Goal: Use online tool/utility

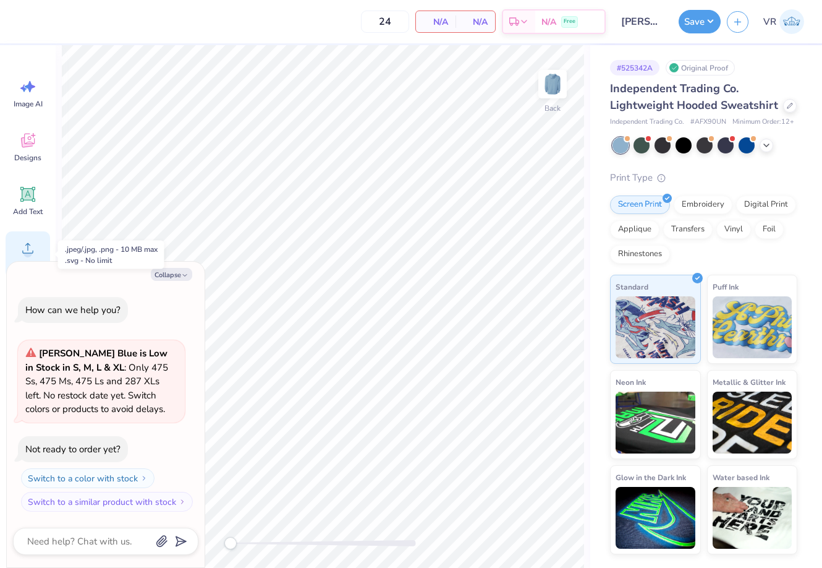
click at [23, 239] on icon at bounding box center [28, 248] width 19 height 19
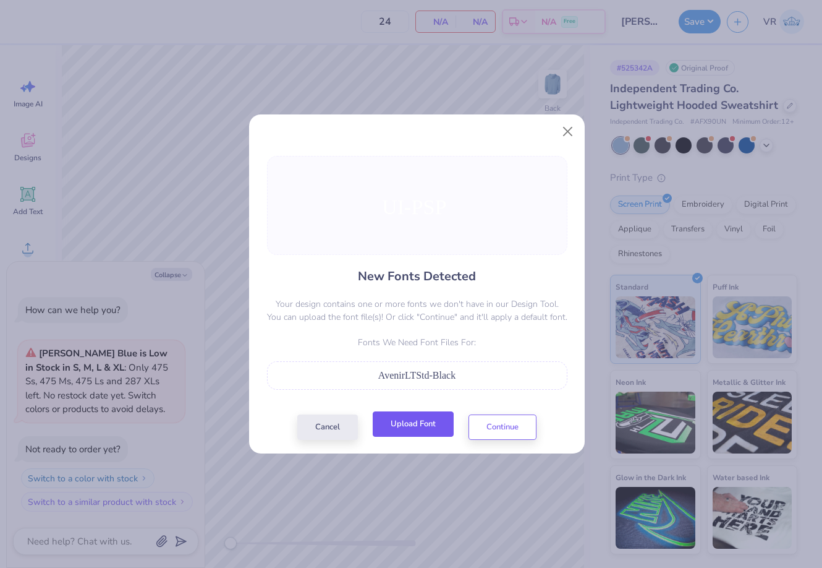
click at [424, 433] on button "Upload Font" at bounding box center [413, 423] width 81 height 25
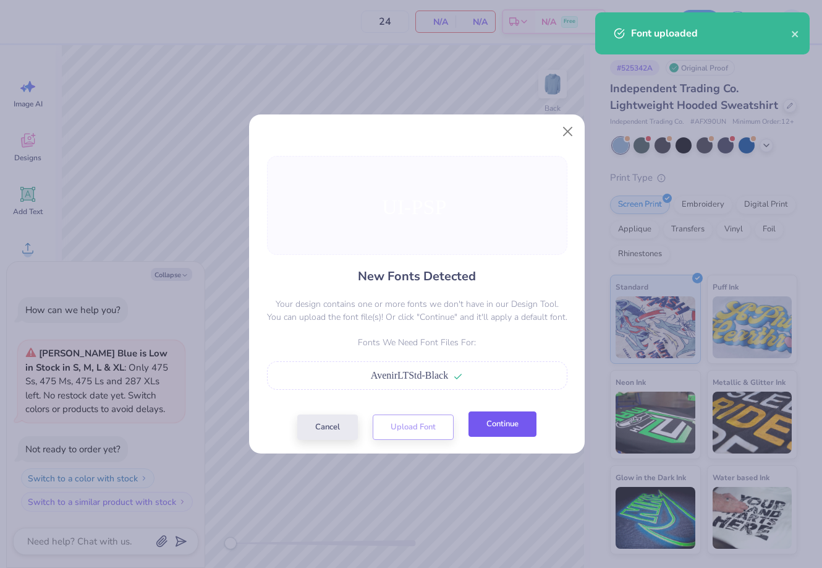
click at [490, 432] on button "Continue" at bounding box center [503, 423] width 68 height 25
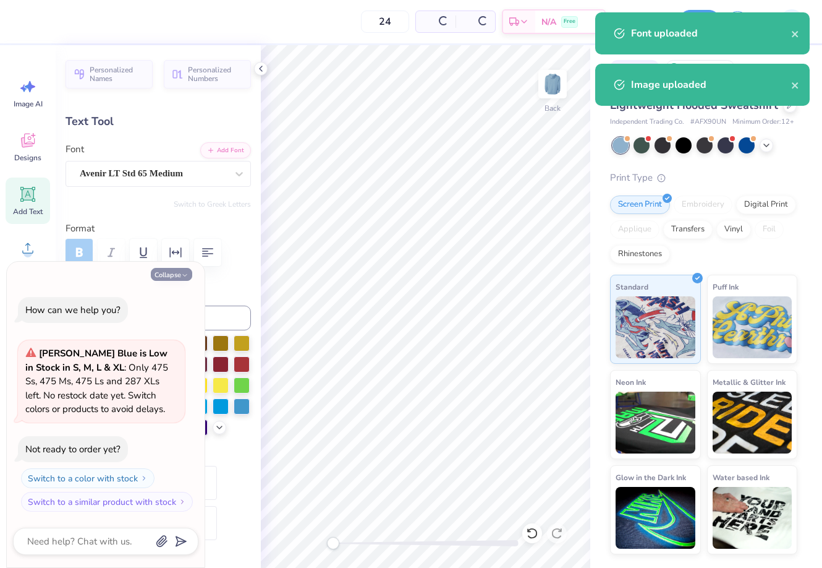
click at [186, 271] on icon "button" at bounding box center [184, 274] width 7 height 7
type textarea "x"
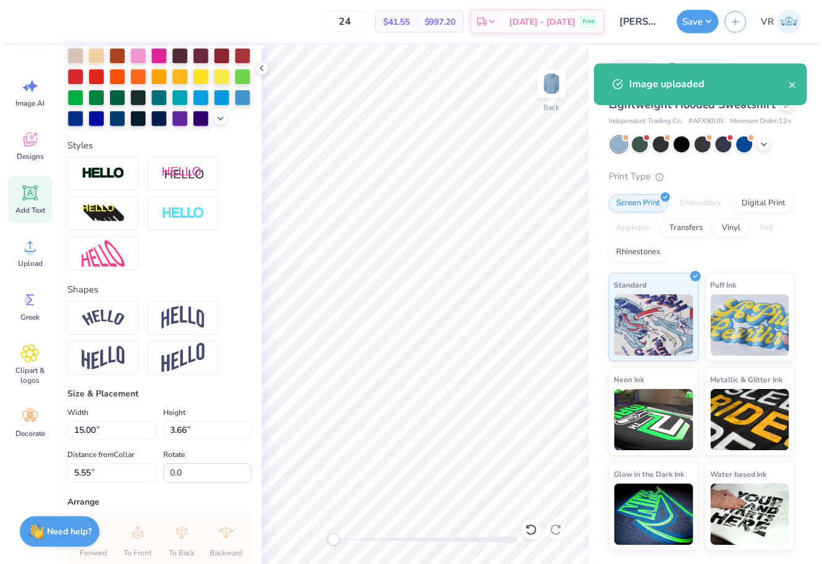
scroll to position [309, 0]
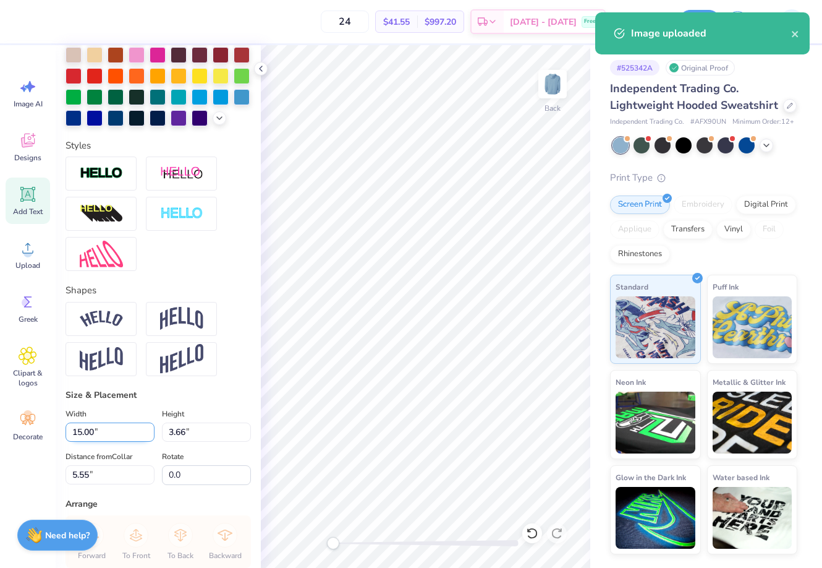
click at [121, 442] on input "15.00" at bounding box center [110, 431] width 89 height 19
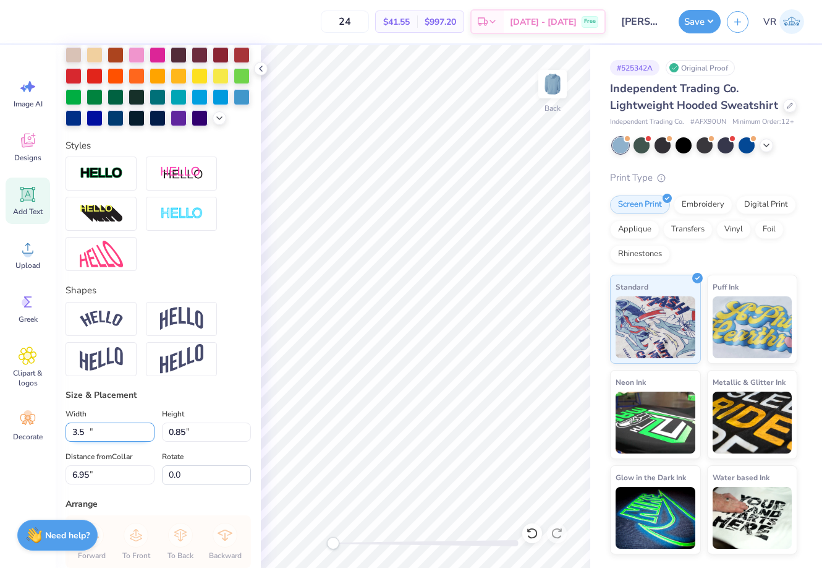
type input "3.50"
type input "0.85"
click at [132, 484] on input "6.95" at bounding box center [110, 474] width 89 height 19
type input "3.00"
click at [545, 88] on img at bounding box center [552, 83] width 49 height 49
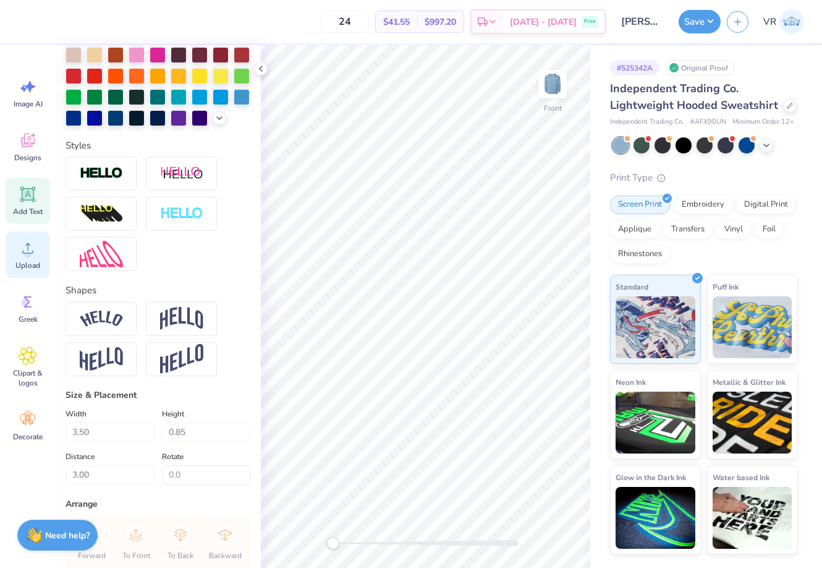
click at [25, 263] on span "Upload" at bounding box center [27, 265] width 25 height 10
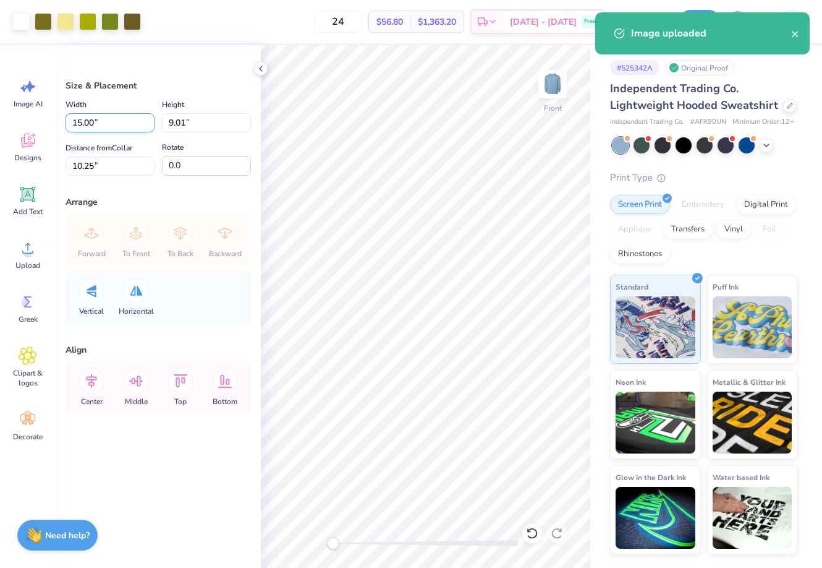
click at [116, 121] on input "15.00" at bounding box center [110, 122] width 89 height 19
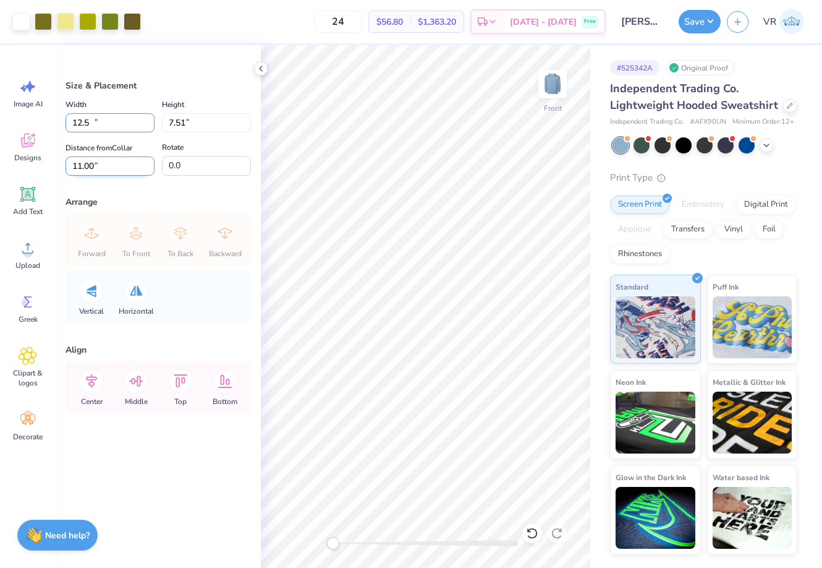
type input "12.50"
type input "7.51"
click at [121, 165] on input "11.00" at bounding box center [110, 165] width 89 height 19
type input "6"
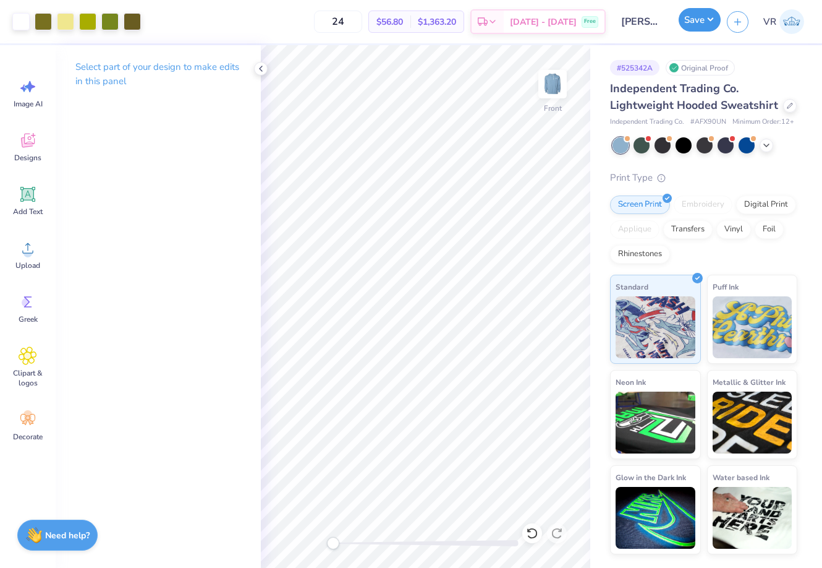
click at [694, 25] on button "Save" at bounding box center [700, 19] width 42 height 23
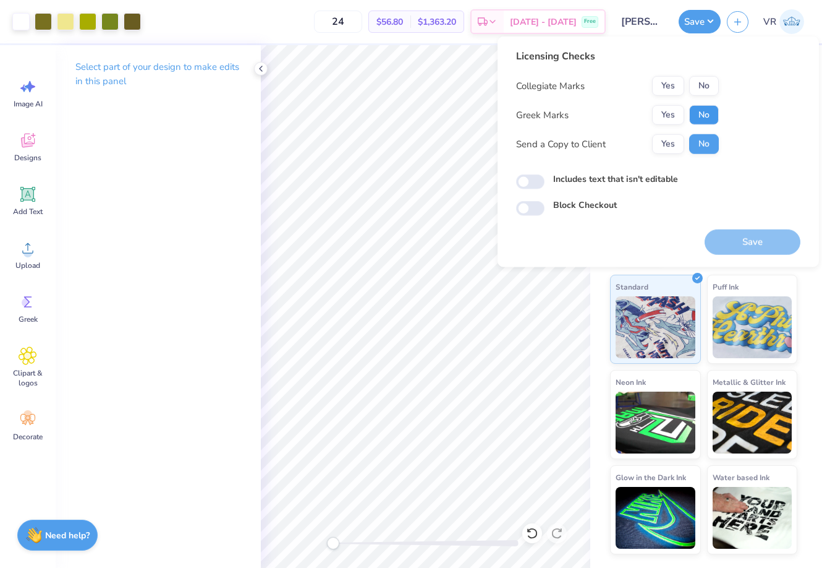
click at [706, 112] on button "No" at bounding box center [705, 115] width 30 height 20
click at [706, 90] on button "No" at bounding box center [705, 86] width 30 height 20
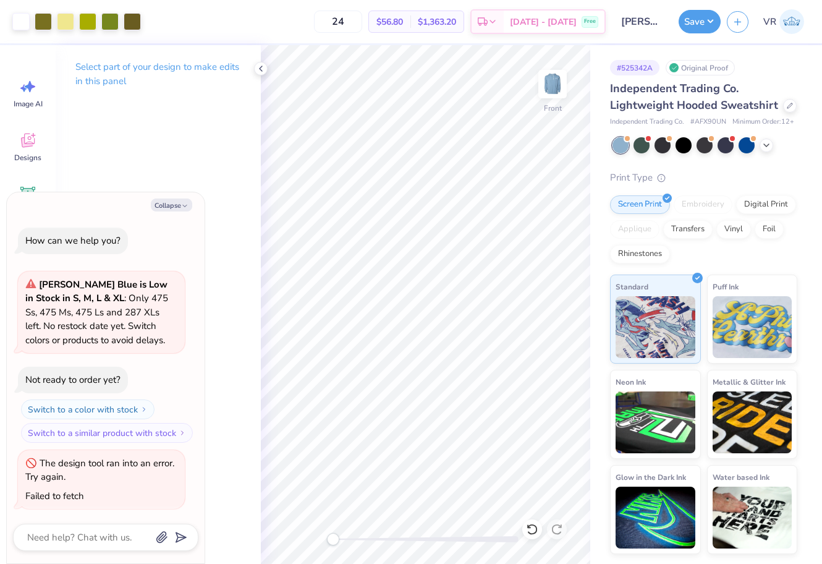
scroll to position [1, 0]
click at [702, 17] on button "Save" at bounding box center [700, 19] width 42 height 23
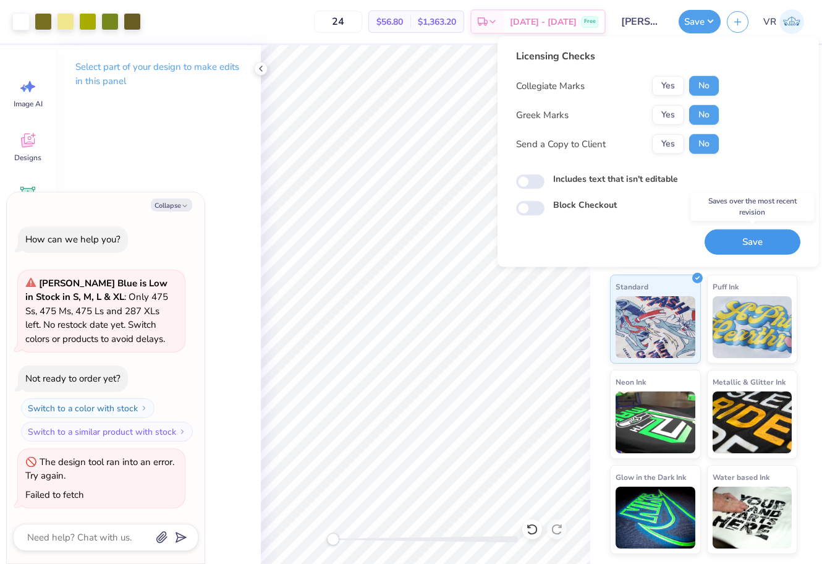
click at [724, 239] on button "Save" at bounding box center [753, 241] width 96 height 25
type textarea "x"
